Goal: Obtain resource: Obtain resource

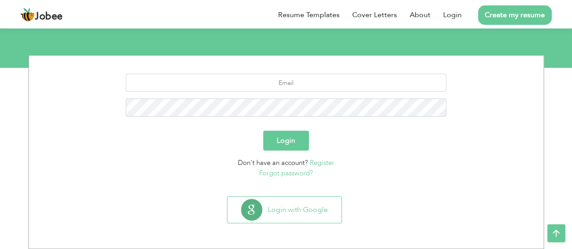
scroll to position [94, 0]
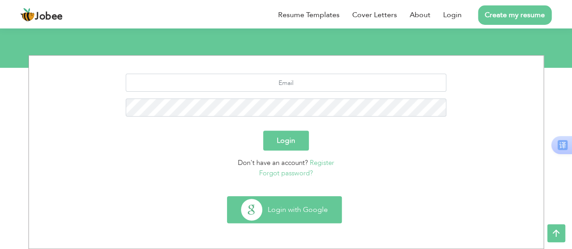
click at [273, 211] on button "Login with Google" at bounding box center [284, 210] width 114 height 26
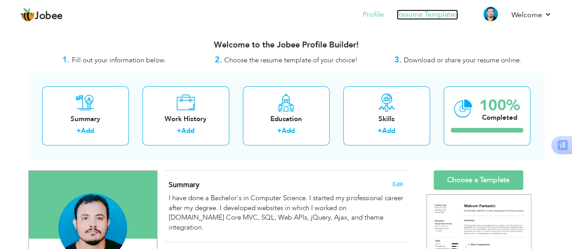
click at [423, 11] on link "Resume Templates" at bounding box center [427, 14] width 61 height 10
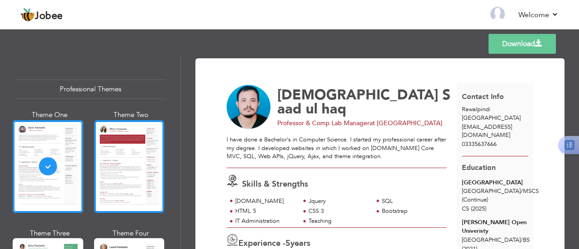
click at [141, 169] on div at bounding box center [129, 166] width 71 height 93
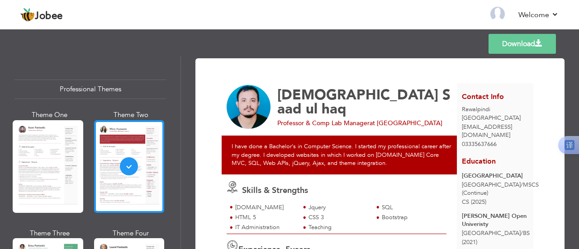
scroll to position [114, 0]
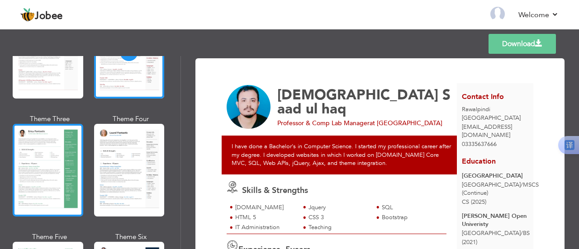
click at [35, 161] on div at bounding box center [48, 170] width 71 height 93
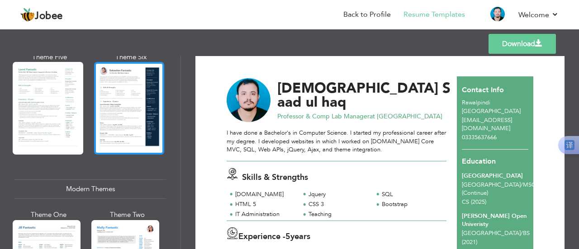
scroll to position [367, 0]
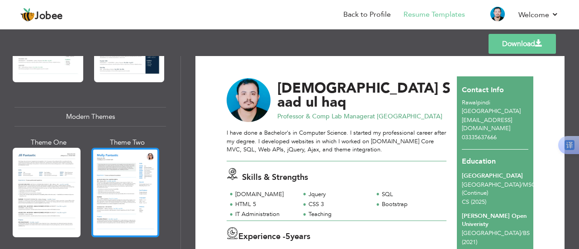
click at [130, 186] on div at bounding box center [125, 193] width 68 height 90
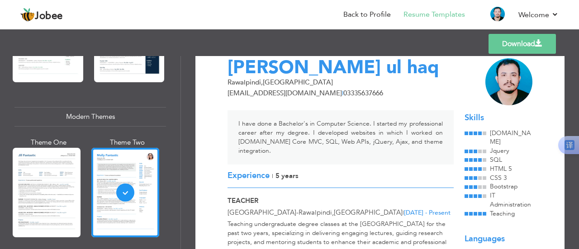
scroll to position [0, 0]
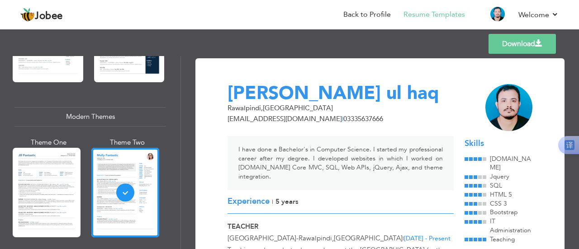
click at [529, 37] on link "Download" at bounding box center [521, 44] width 67 height 20
